Goal: Find specific page/section: Find specific page/section

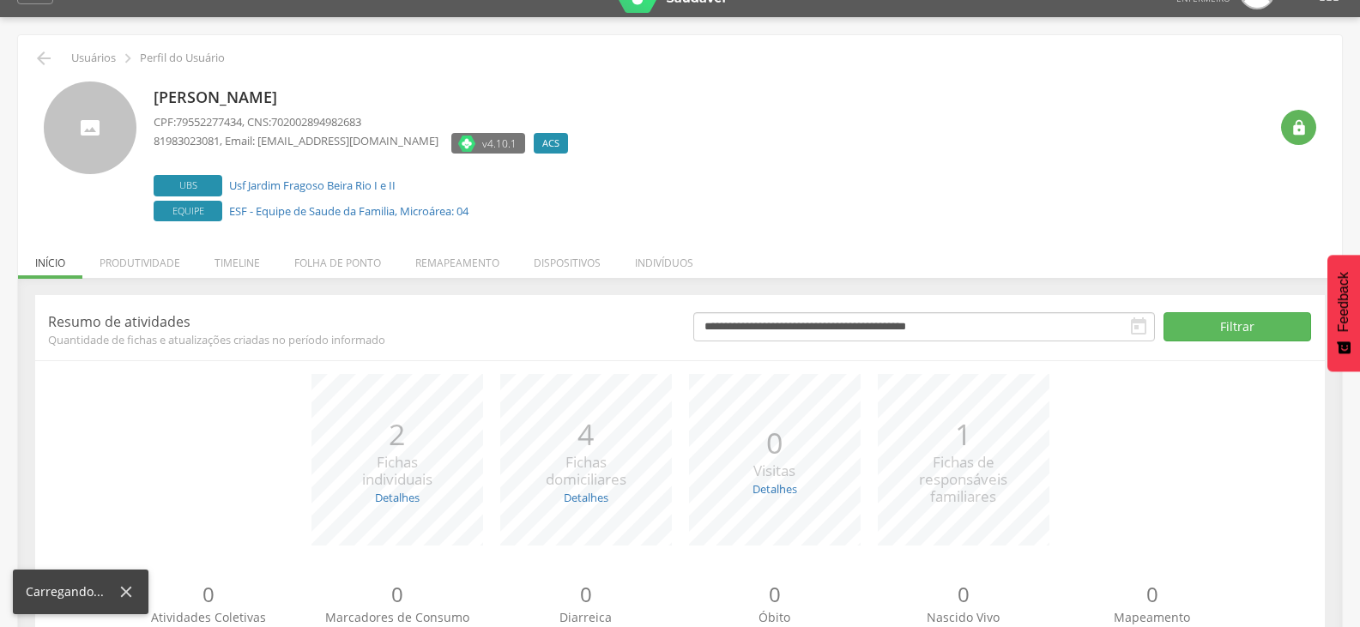
scroll to position [86, 0]
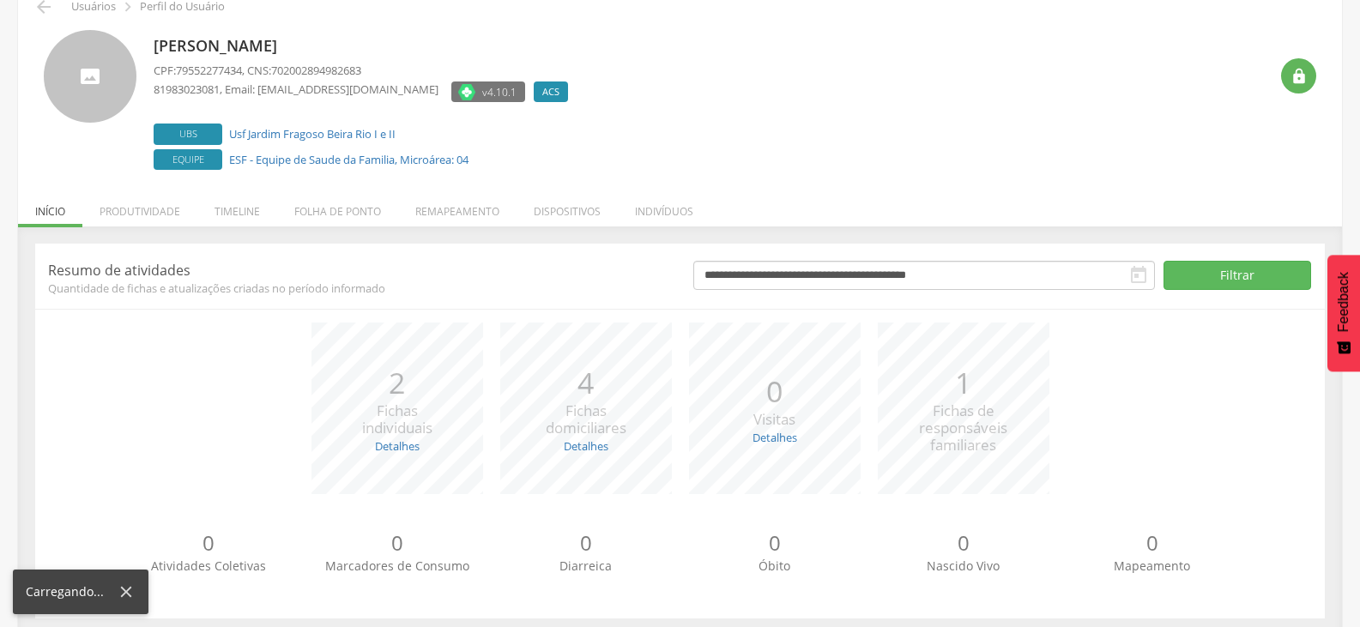
click at [342, 227] on div "**********" at bounding box center [680, 435] width 1324 height 418
click at [341, 220] on li "Folha de ponto" at bounding box center [337, 207] width 121 height 40
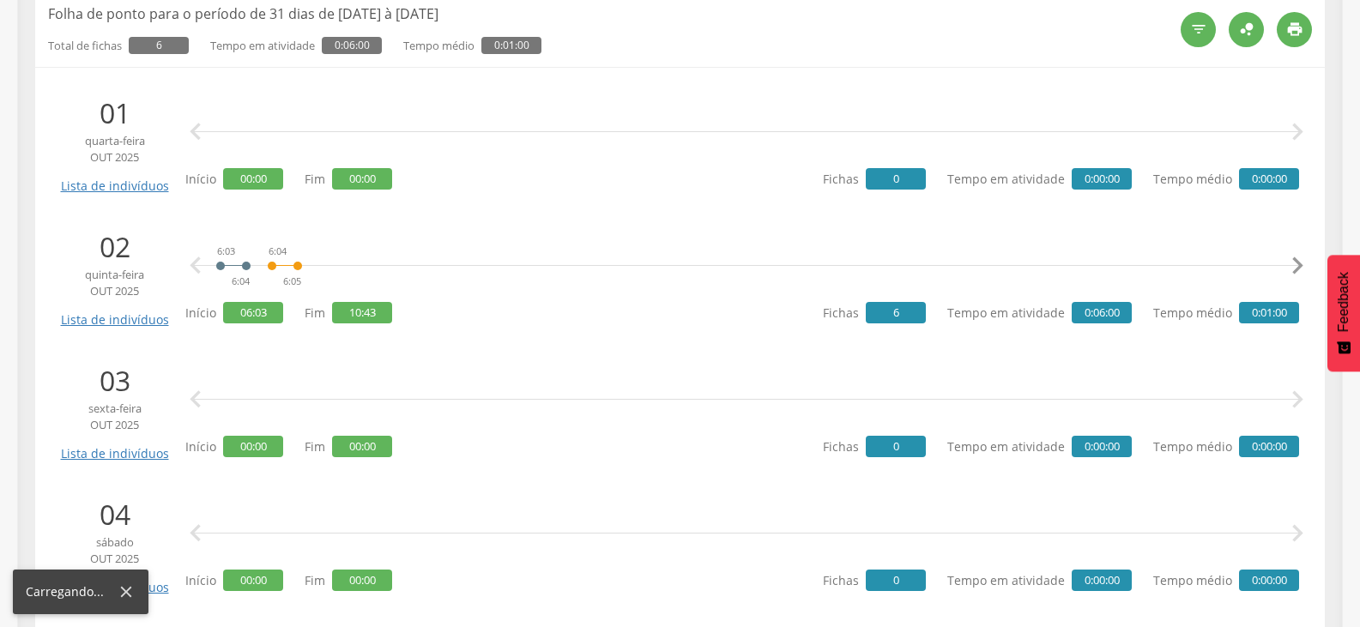
scroll to position [343, 0]
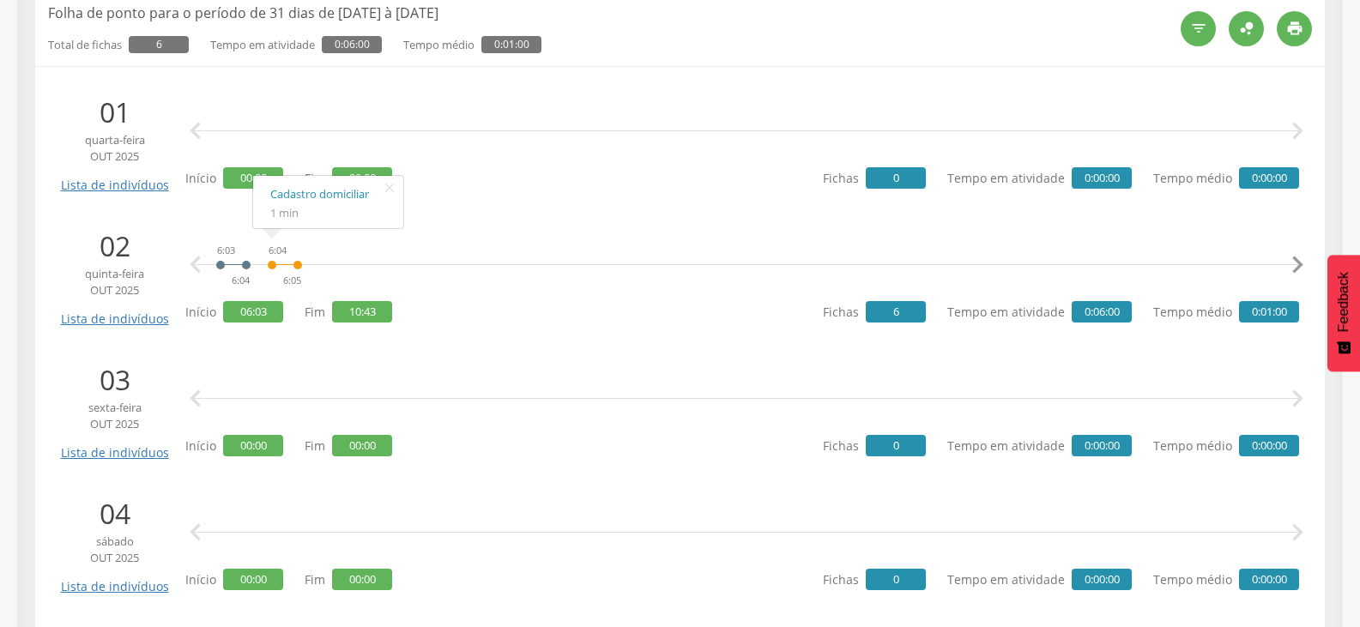
click at [1299, 271] on icon "" at bounding box center [1297, 265] width 34 height 34
click at [1297, 271] on icon "" at bounding box center [1297, 265] width 34 height 34
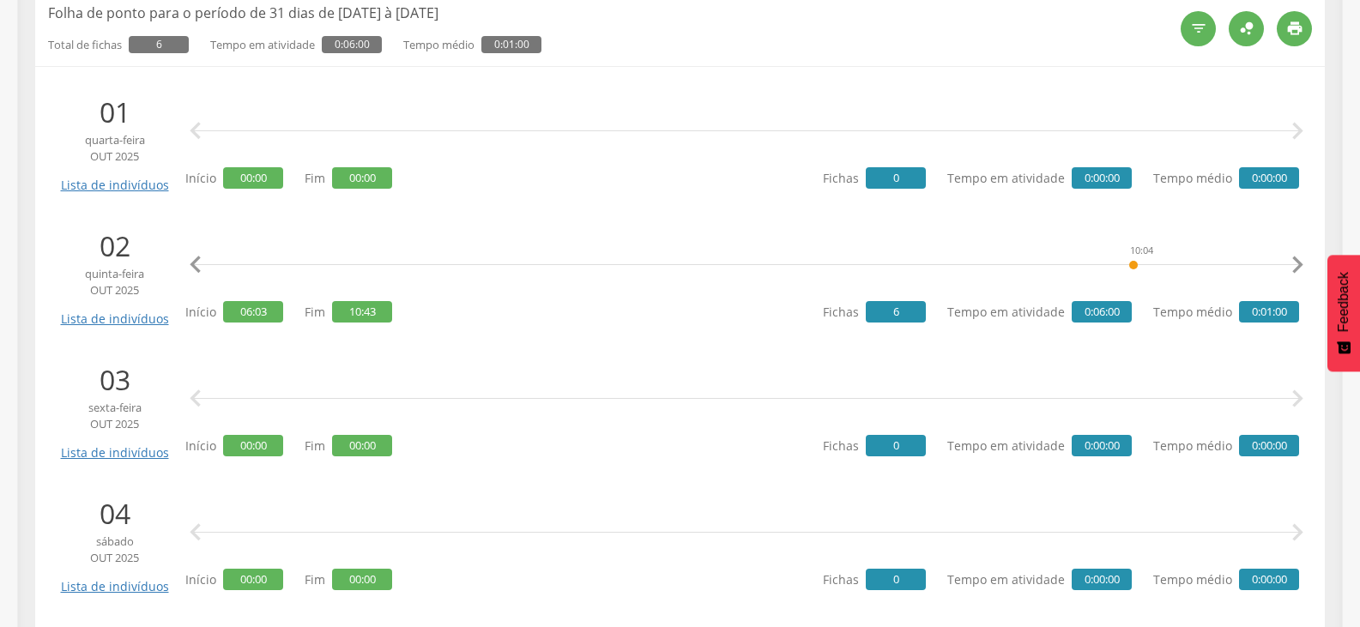
click at [1297, 271] on icon "" at bounding box center [1297, 265] width 34 height 34
click at [1300, 260] on icon "" at bounding box center [1297, 265] width 34 height 34
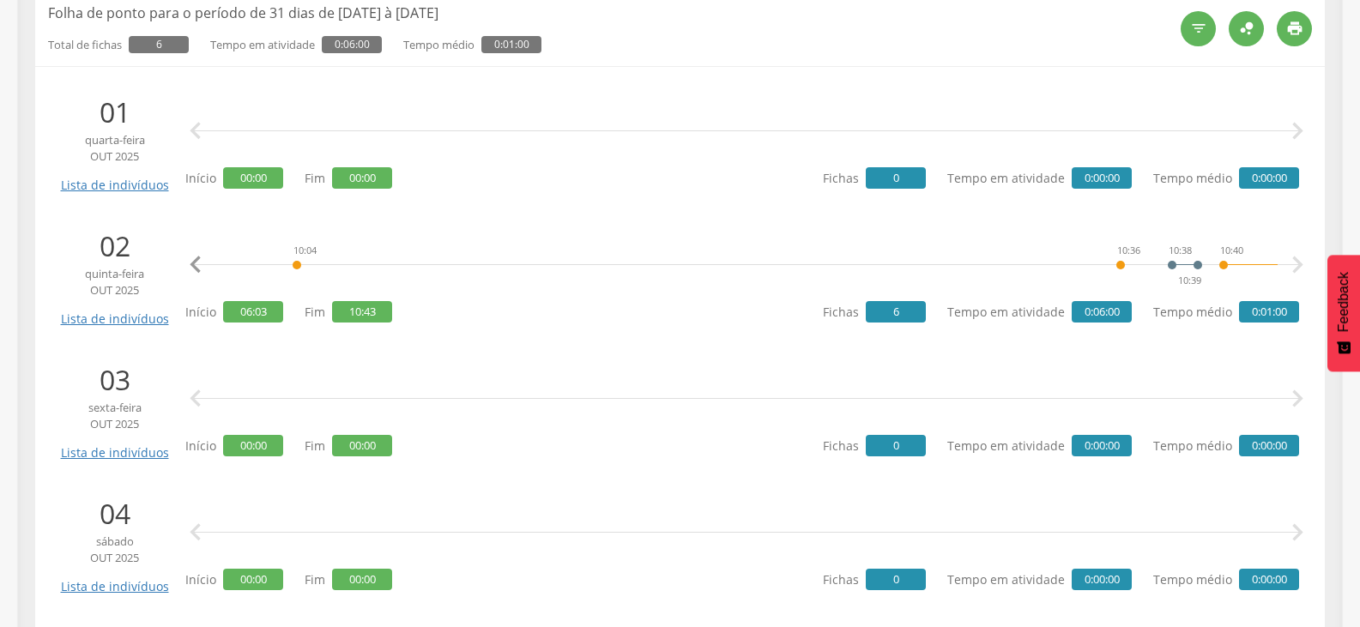
scroll to position [0, 1573]
click at [1175, 198] on link "Cadastro individual" at bounding box center [1200, 194] width 116 height 21
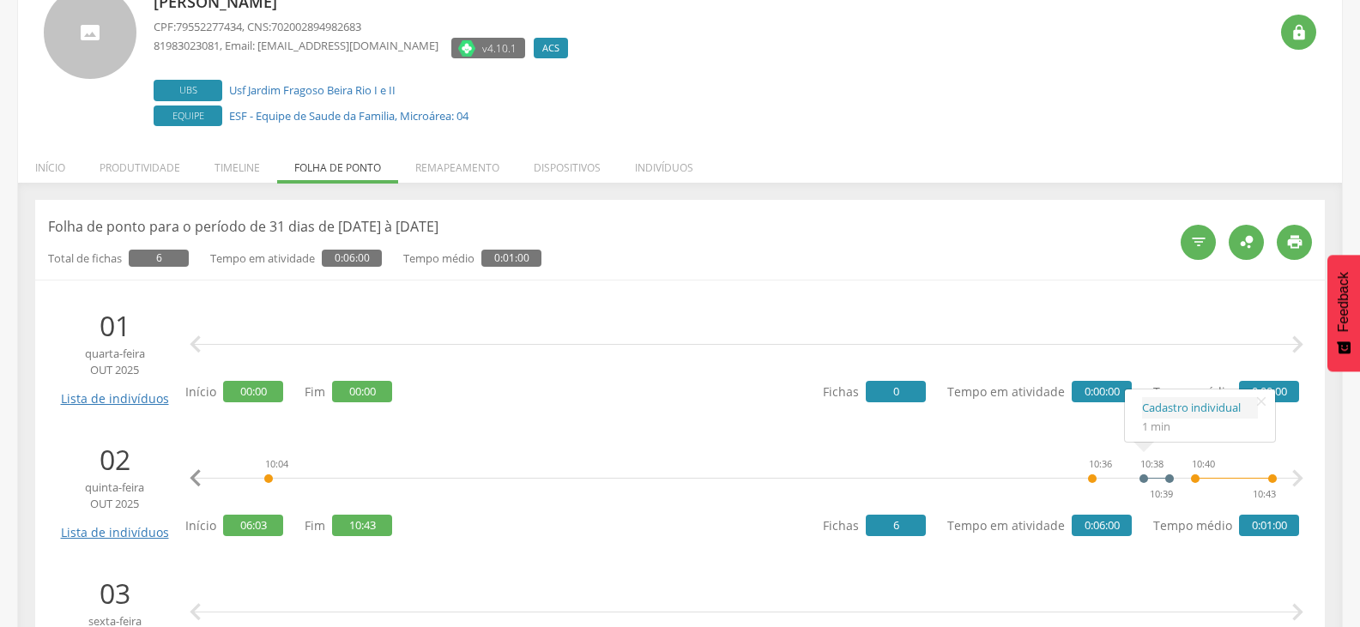
scroll to position [0, 0]
